Goal: Task Accomplishment & Management: Complete application form

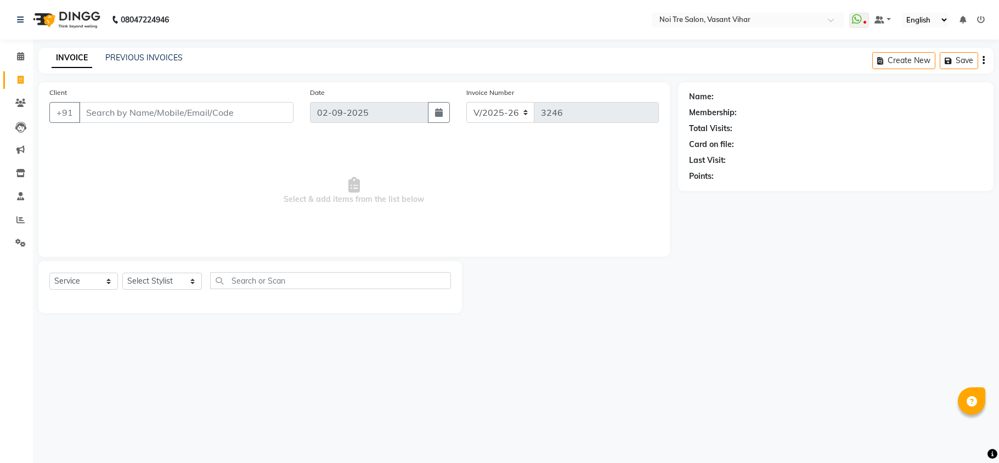
select select "3944"
select select "service"
select select "3944"
select select "service"
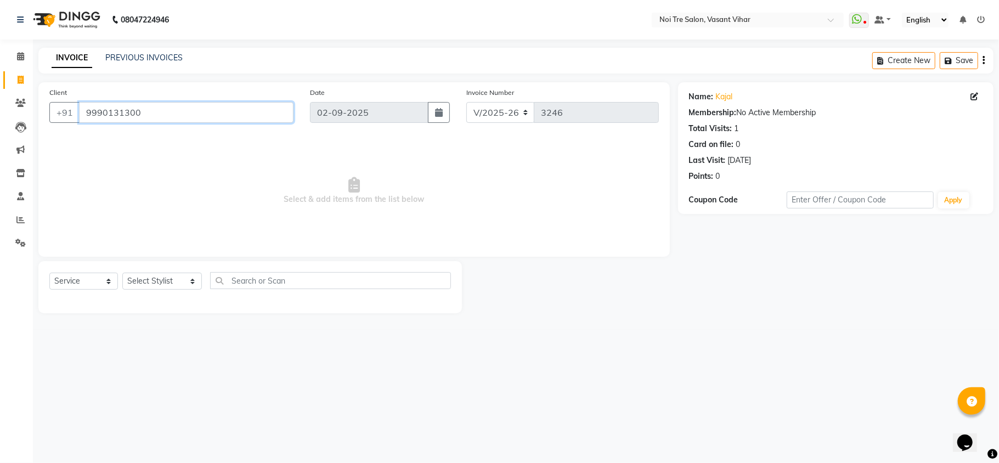
drag, startPoint x: 0, startPoint y: 0, endPoint x: 0, endPoint y: 119, distance: 119.0
click at [0, 119] on app-home "08047224946 Select Location × Noi Tre Salon, Vasant Vihar WhatsApp Status ✕ Sta…" at bounding box center [499, 165] width 999 height 330
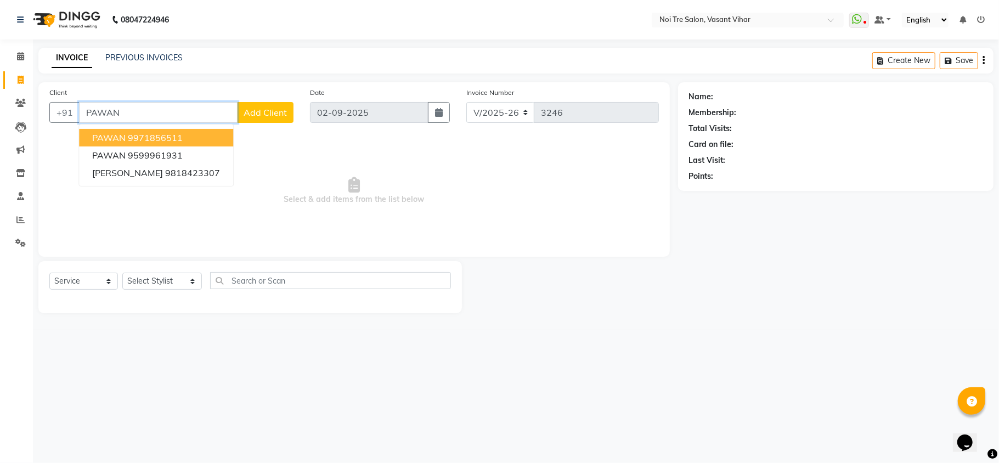
click at [128, 133] on ngb-highlight "9971856511" at bounding box center [155, 137] width 55 height 11
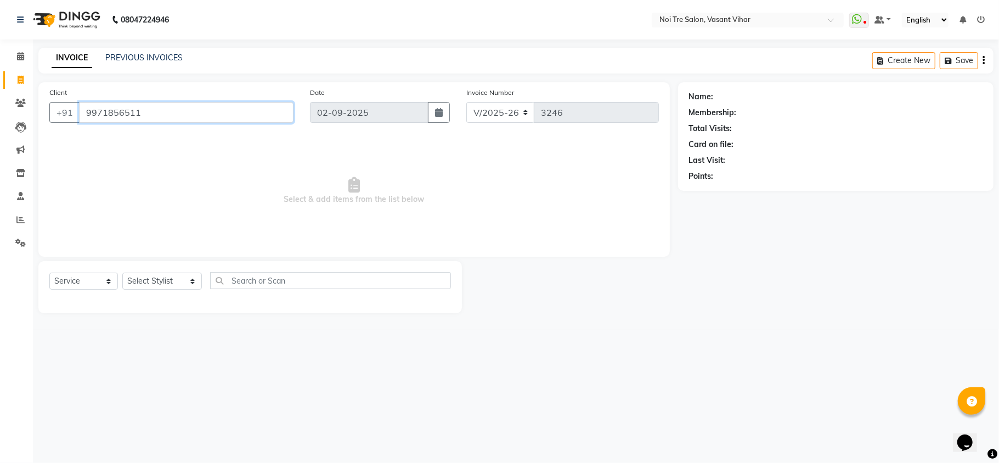
type input "9971856511"
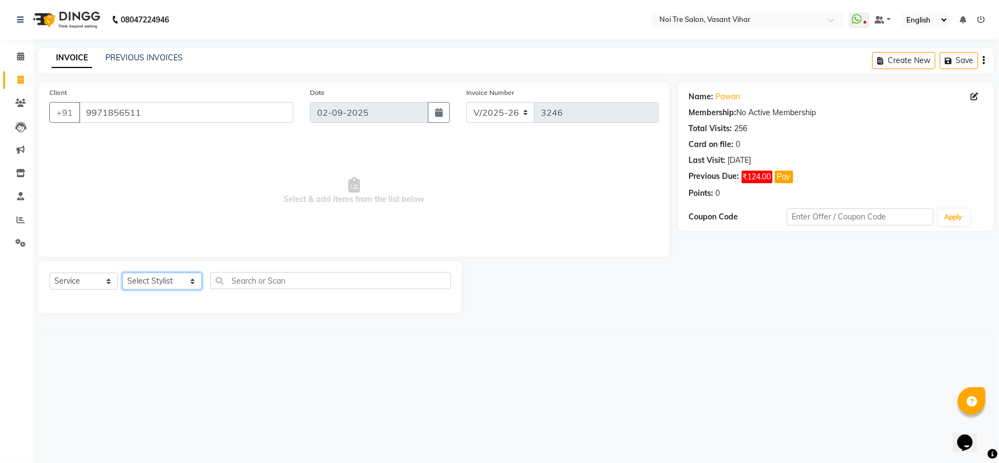
click at [165, 281] on select "Select Stylist Abhishek AMARNATH Asif DANISH(PUNJABI BAGH) DHARAM FAIZAN GEETA …" at bounding box center [162, 281] width 80 height 17
select select "54150"
click at [122, 273] on select "Select Stylist Abhishek AMARNATH Asif DANISH(PUNJABI BAGH) DHARAM FAIZAN GEETA …" at bounding box center [162, 281] width 80 height 17
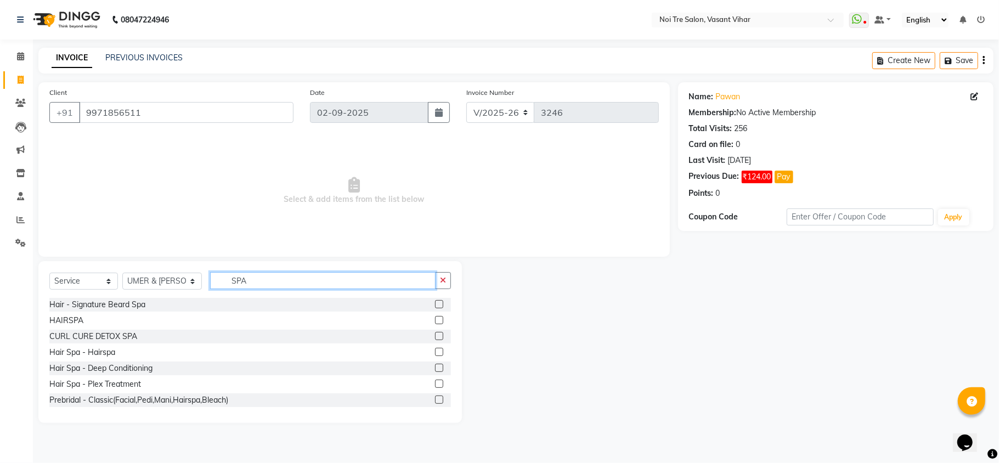
type input "SPA"
click at [435, 321] on label at bounding box center [439, 320] width 8 height 8
click at [435, 321] on input "checkbox" at bounding box center [438, 320] width 7 height 7
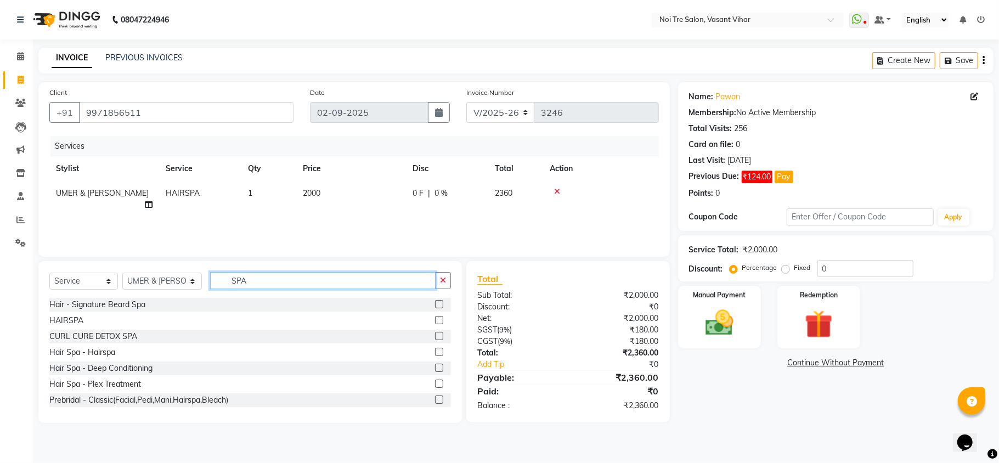
checkbox input "false"
click at [82, 268] on div "Select Service Product Membership Package Voucher Prepaid Gift Card Select Styl…" at bounding box center [249, 342] width 423 height 162
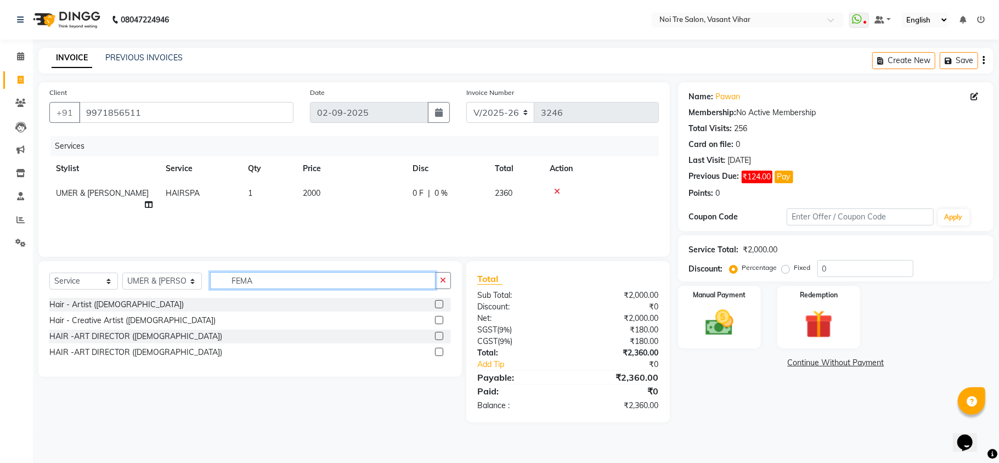
type input "FEMA"
click at [437, 321] on label at bounding box center [439, 320] width 8 height 8
click at [437, 321] on input "checkbox" at bounding box center [438, 320] width 7 height 7
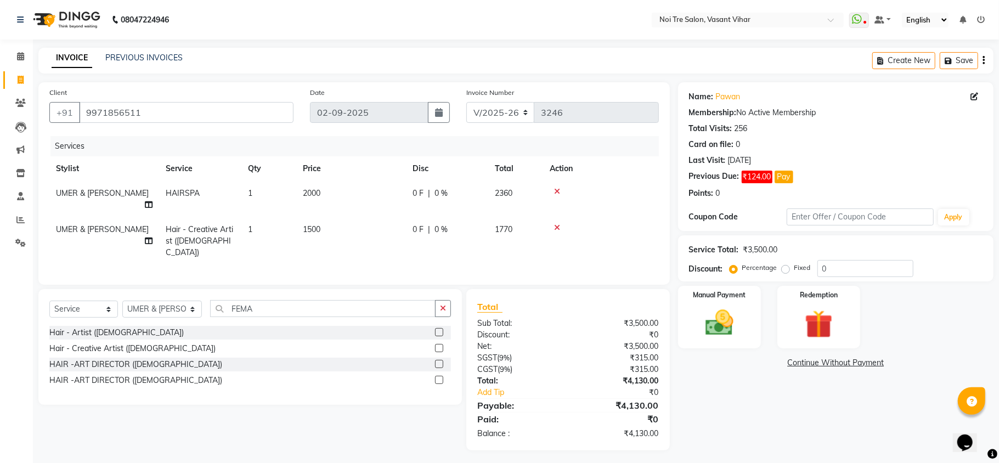
checkbox input "false"
click at [345, 217] on td "1500" at bounding box center [351, 241] width 110 height 48
select select "54150"
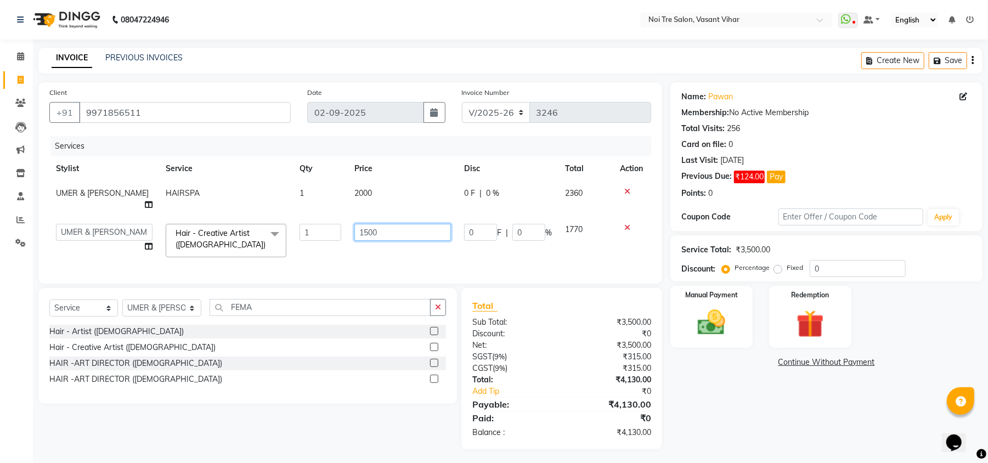
drag, startPoint x: 394, startPoint y: 223, endPoint x: 270, endPoint y: 204, distance: 125.3
click at [275, 205] on tbody "UMER & PRATIKSHA HAIRSPA 1 2000 0 F | 0 % 2360 Abhishek AMARNATH Asif DANISH(PU…" at bounding box center [350, 222] width 602 height 83
type input "3000"
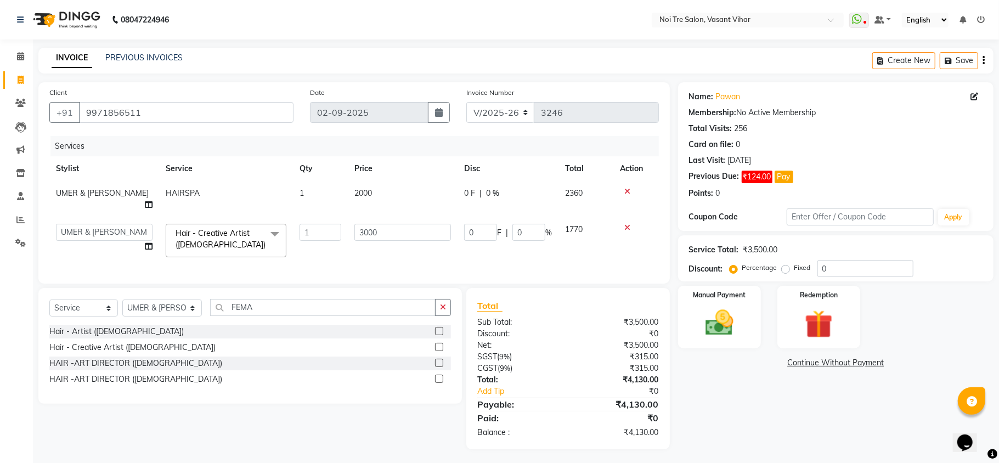
click at [395, 183] on td "2000" at bounding box center [403, 199] width 110 height 36
select select "54150"
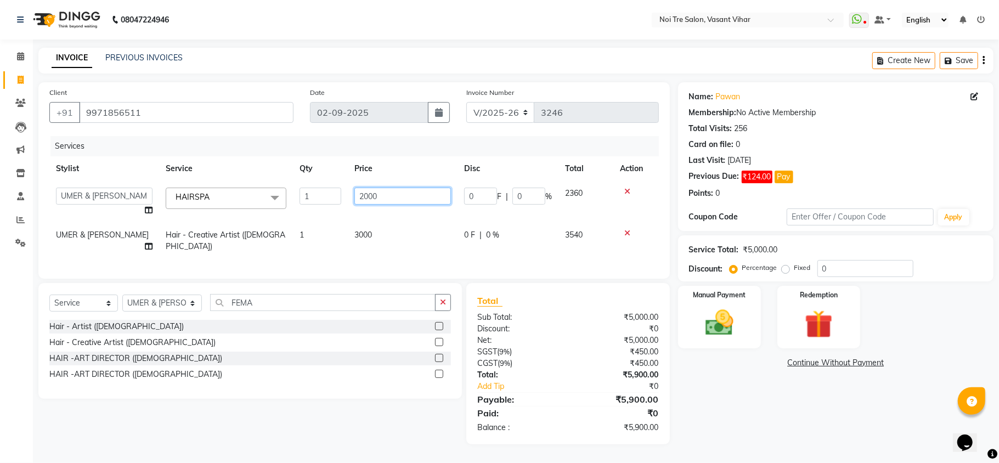
drag, startPoint x: 395, startPoint y: 197, endPoint x: 211, endPoint y: 170, distance: 185.7
click at [214, 170] on table "Stylist Service Qty Price Disc Total Action Abhishek AMARNATH Asif DANISH(PUNJA…" at bounding box center [353, 207] width 609 height 103
type input "3000"
click at [397, 219] on tbody "Abhishek AMARNATH Asif DANISH(PUNJABI BAGH) DHARAM FAIZAN GEETA Kamal Karan PDC…" at bounding box center [353, 220] width 609 height 78
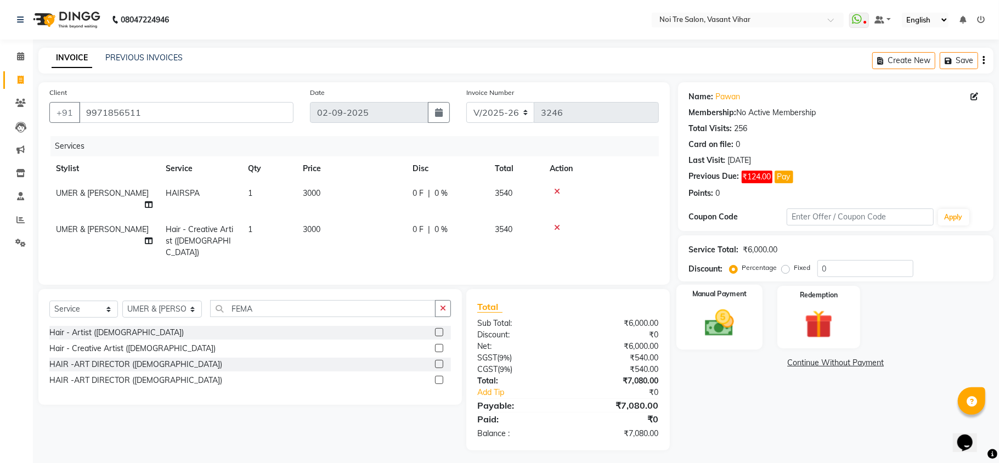
click at [734, 337] on img at bounding box center [719, 323] width 48 height 34
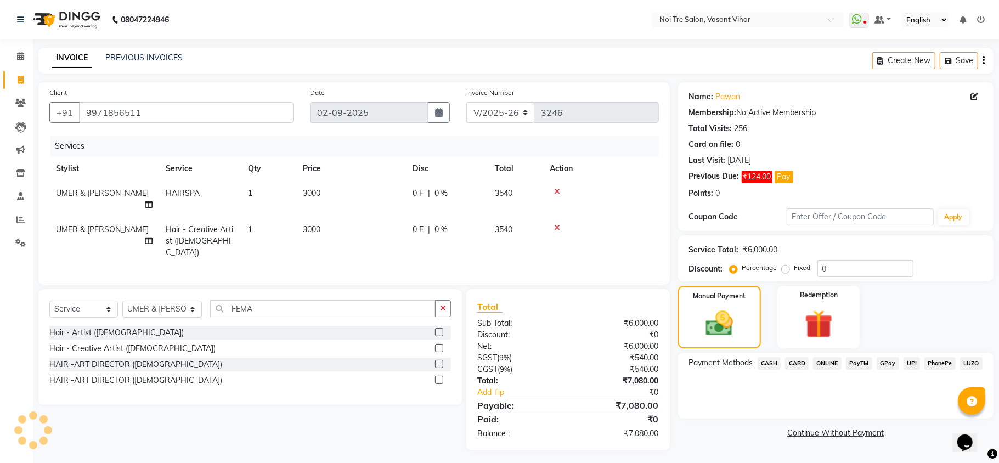
click at [791, 360] on span "CARD" at bounding box center [797, 363] width 24 height 13
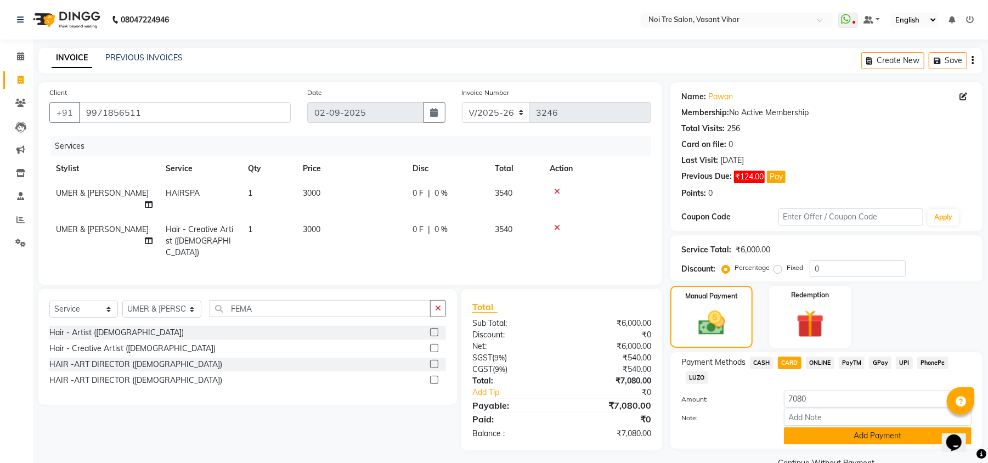
click at [872, 434] on button "Add Payment" at bounding box center [878, 435] width 188 height 17
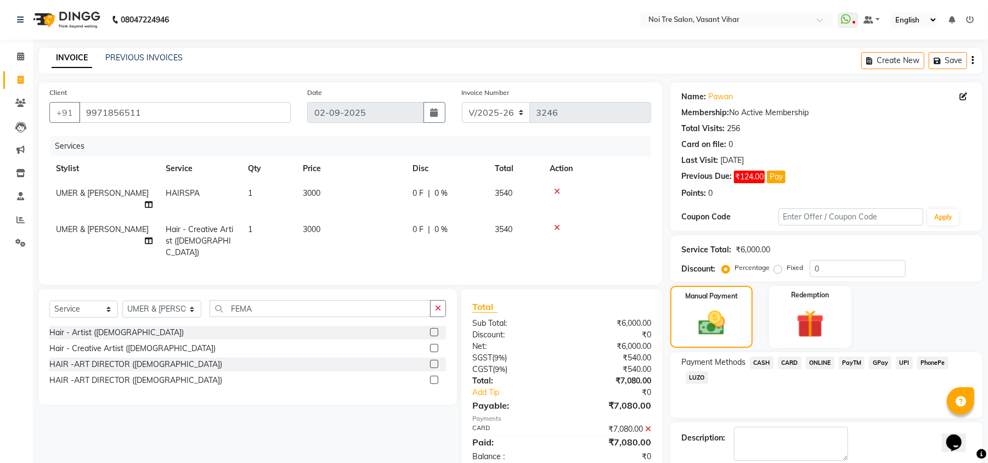
scroll to position [57, 0]
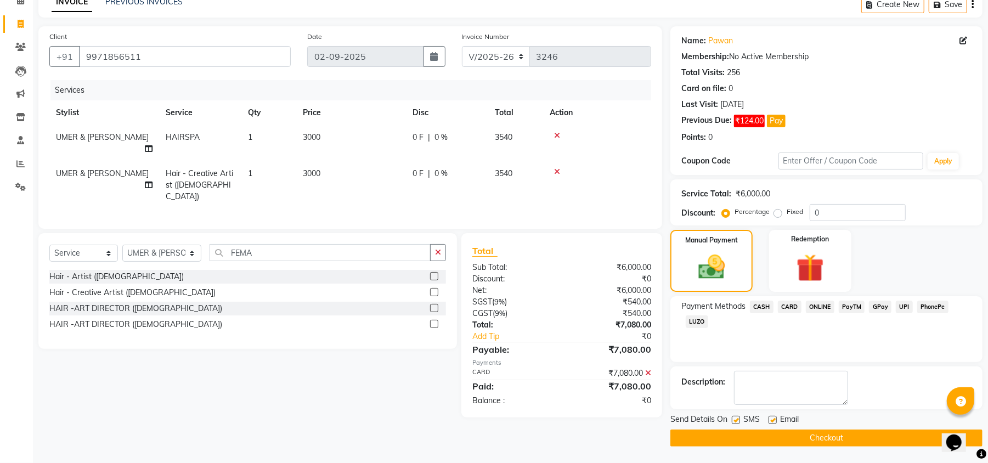
click at [768, 422] on label at bounding box center [772, 420] width 8 height 8
click at [768, 422] on input "checkbox" at bounding box center [771, 420] width 7 height 7
checkbox input "false"
click at [739, 417] on label at bounding box center [736, 420] width 8 height 8
click at [739, 417] on input "checkbox" at bounding box center [735, 420] width 7 height 7
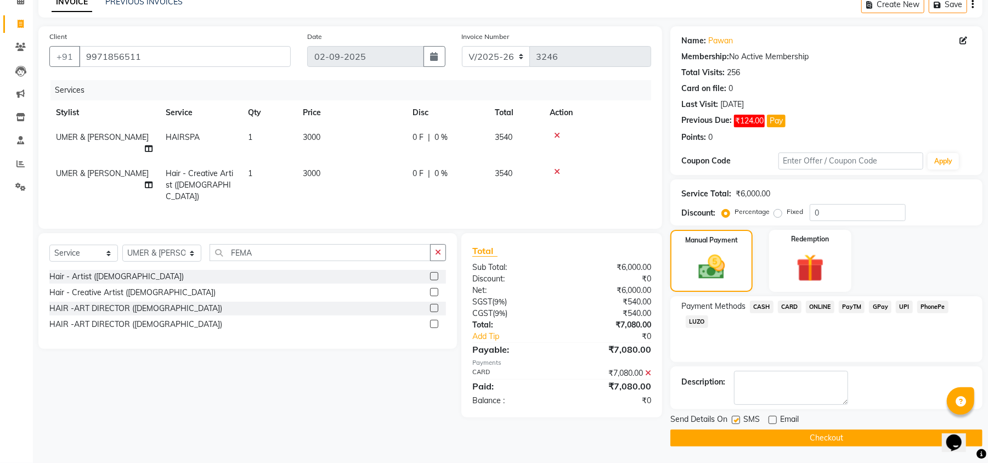
checkbox input "false"
click at [756, 438] on button "Checkout" at bounding box center [826, 437] width 312 height 17
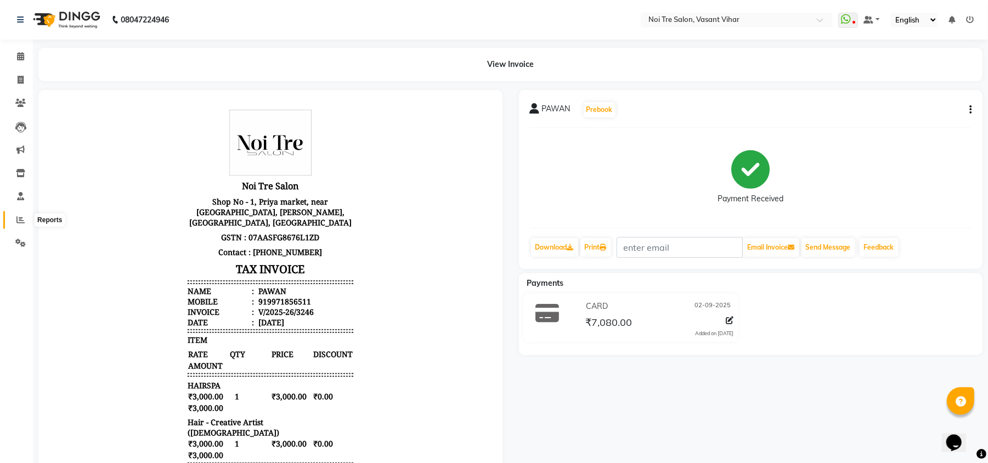
click at [19, 216] on icon at bounding box center [20, 220] width 8 height 8
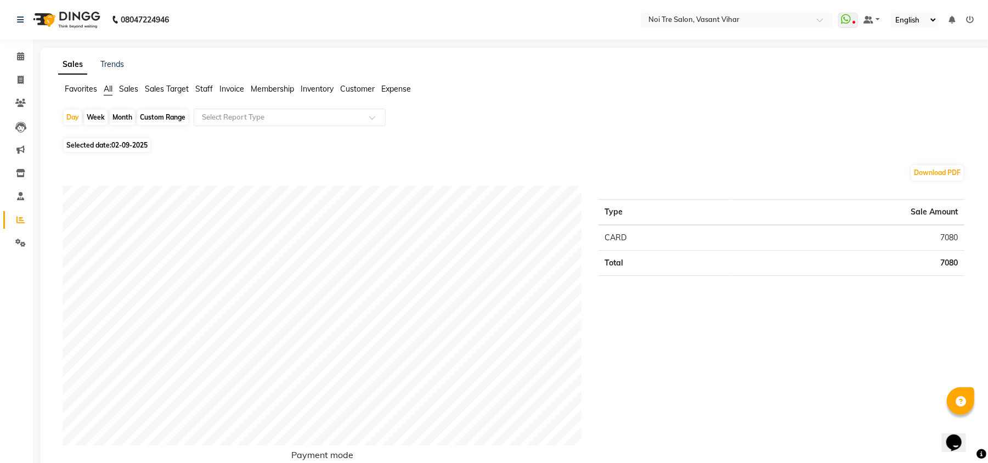
click at [201, 92] on span "Staff" at bounding box center [204, 89] width 18 height 10
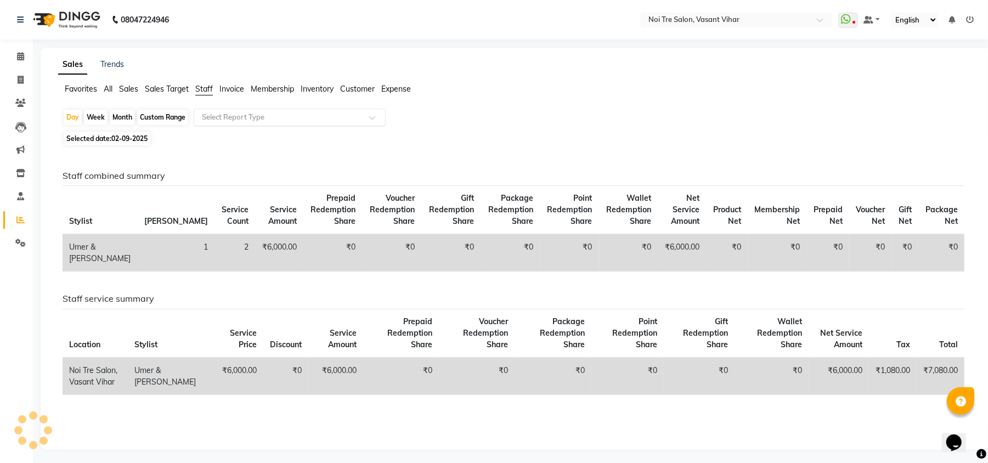
click at [254, 117] on input "text" at bounding box center [279, 117] width 158 height 11
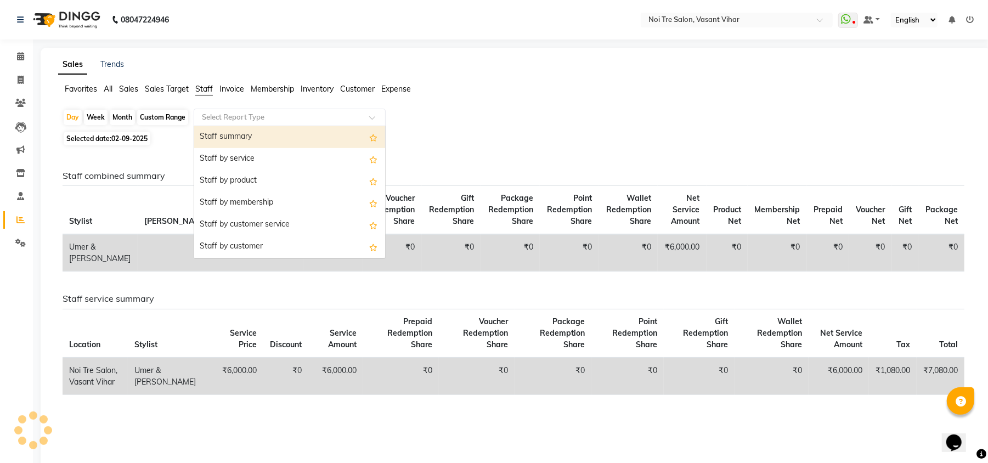
click at [252, 131] on div "Staff summary" at bounding box center [289, 137] width 191 height 22
select select "full_report"
select select "csv"
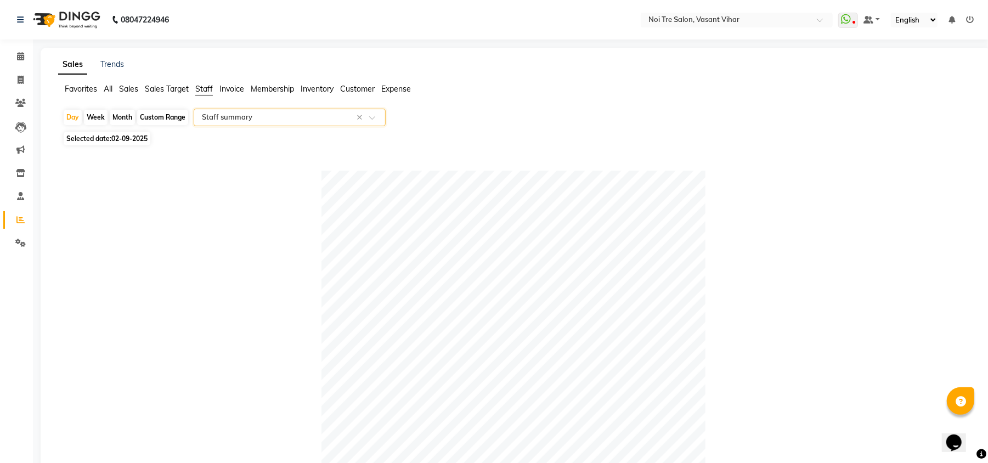
click at [128, 117] on div "Month" at bounding box center [122, 117] width 25 height 15
select select "9"
select select "2025"
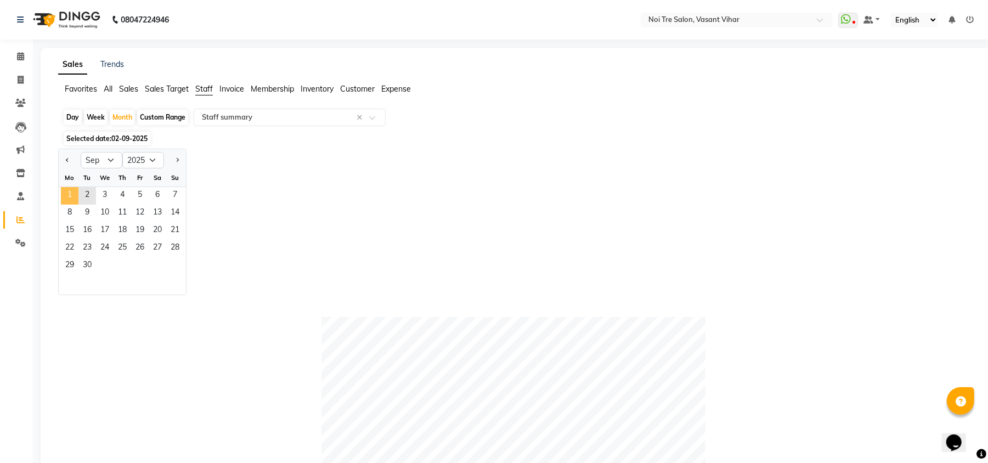
click at [73, 188] on span "1" at bounding box center [70, 196] width 18 height 18
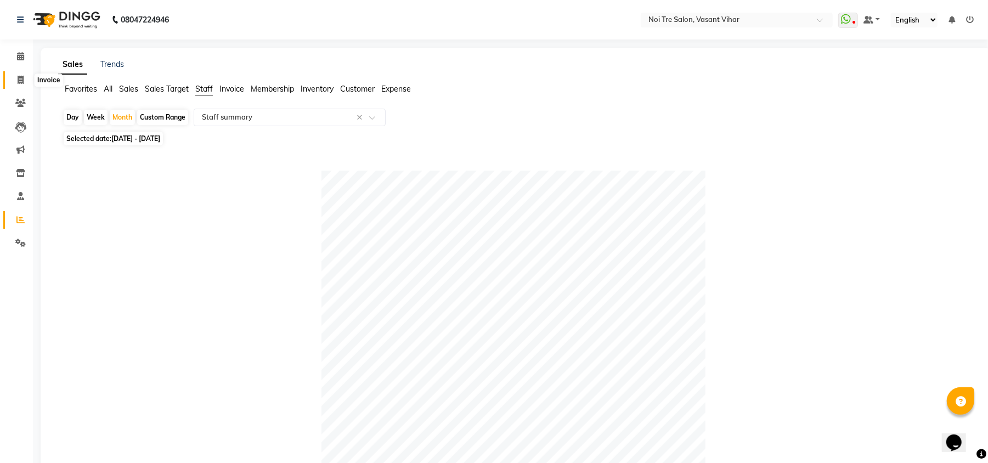
click at [23, 76] on icon at bounding box center [21, 80] width 6 height 8
select select "service"
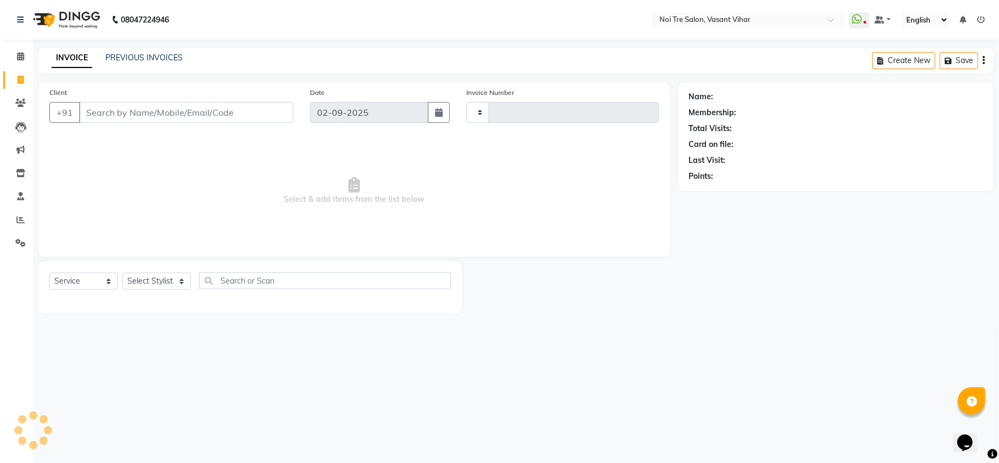
type input "3247"
select select "3944"
click at [122, 61] on link "PREVIOUS INVOICES" at bounding box center [143, 58] width 77 height 10
